Goal: Information Seeking & Learning: Find specific fact

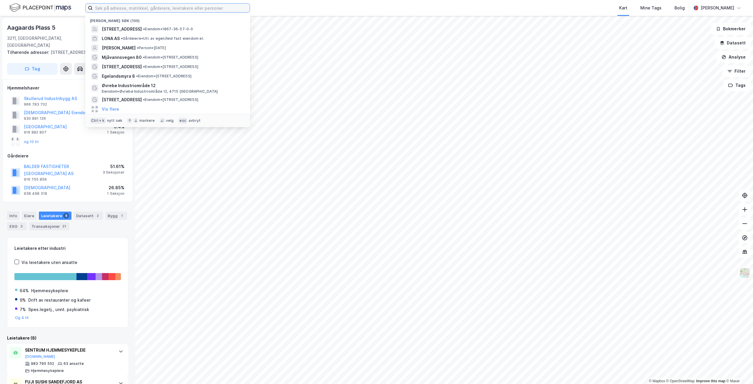
click at [107, 9] on input at bounding box center [171, 8] width 157 height 9
click at [198, 56] on span "• Eiendom • [STREET_ADDRESS]" at bounding box center [170, 57] width 55 height 5
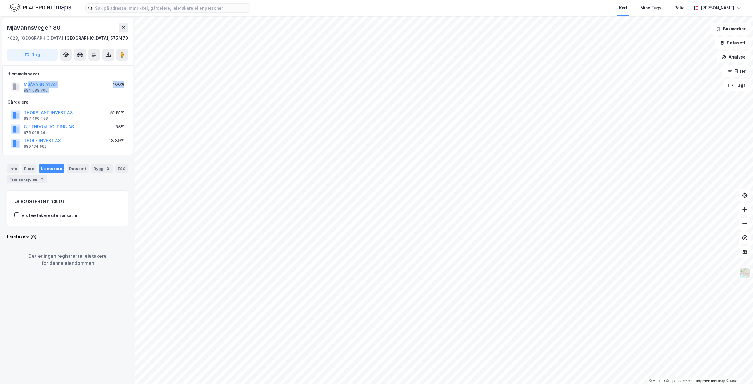
drag, startPoint x: 61, startPoint y: 95, endPoint x: 26, endPoint y: 87, distance: 36.0
click at [26, 87] on div "Hjemmelshaver MJÅVANN A1 AS 994 089 706 100% Gårdeiere THORSLAND INVEST AS 987 …" at bounding box center [67, 110] width 121 height 80
click at [58, 93] on div "MJÅVANN A1 AS 994 089 706 100%" at bounding box center [67, 87] width 121 height 14
click at [46, 90] on div "MJÅVANN A1 AS 994 089 706" at bounding box center [40, 87] width 33 height 12
click at [54, 89] on div "MJÅVANN A1 AS 994 089 706" at bounding box center [40, 87] width 33 height 12
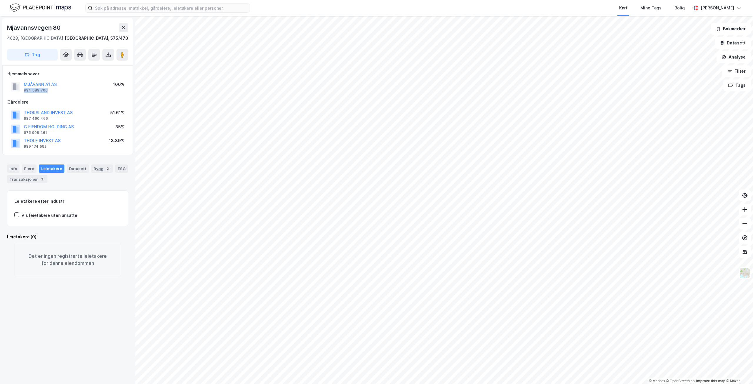
drag, startPoint x: 56, startPoint y: 92, endPoint x: 22, endPoint y: 91, distance: 34.1
click at [22, 91] on div "MJÅVANN A1 AS 994 089 706" at bounding box center [34, 87] width 46 height 12
copy div "994 089 706"
click at [85, 80] on div "MJÅVANN A1 AS 994 089 706 100%" at bounding box center [67, 87] width 121 height 14
